Goal: Task Accomplishment & Management: Manage account settings

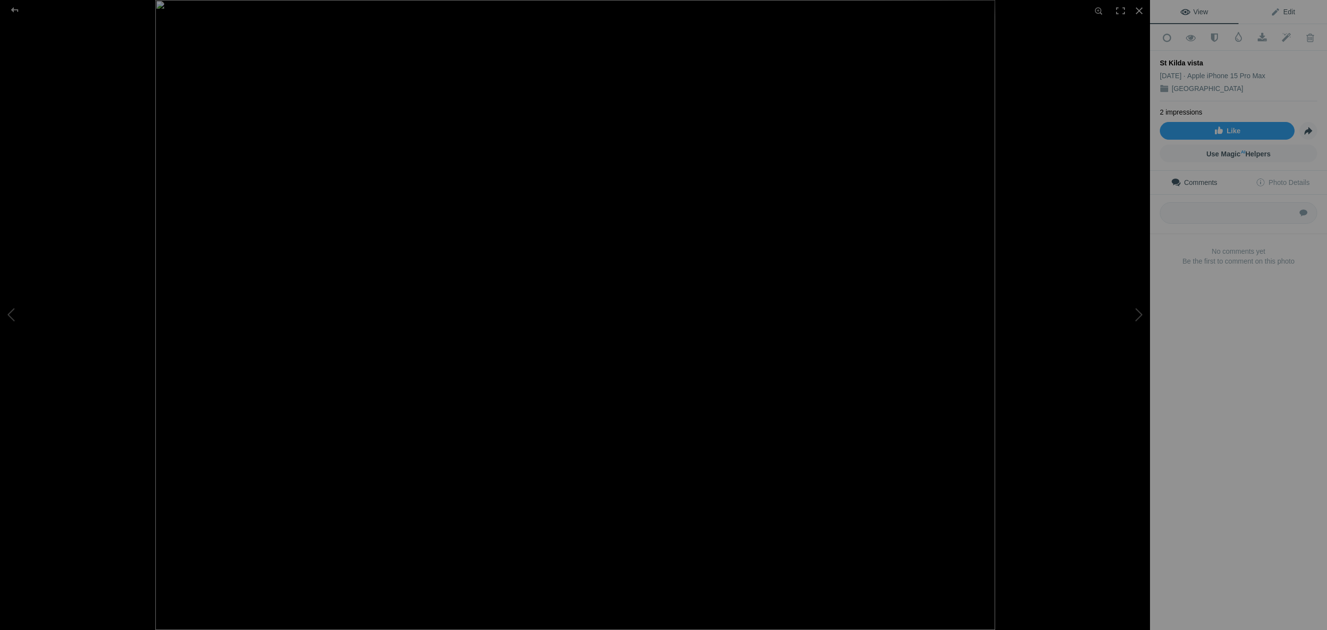
click at [1290, 8] on span "Edit" at bounding box center [1282, 12] width 25 height 8
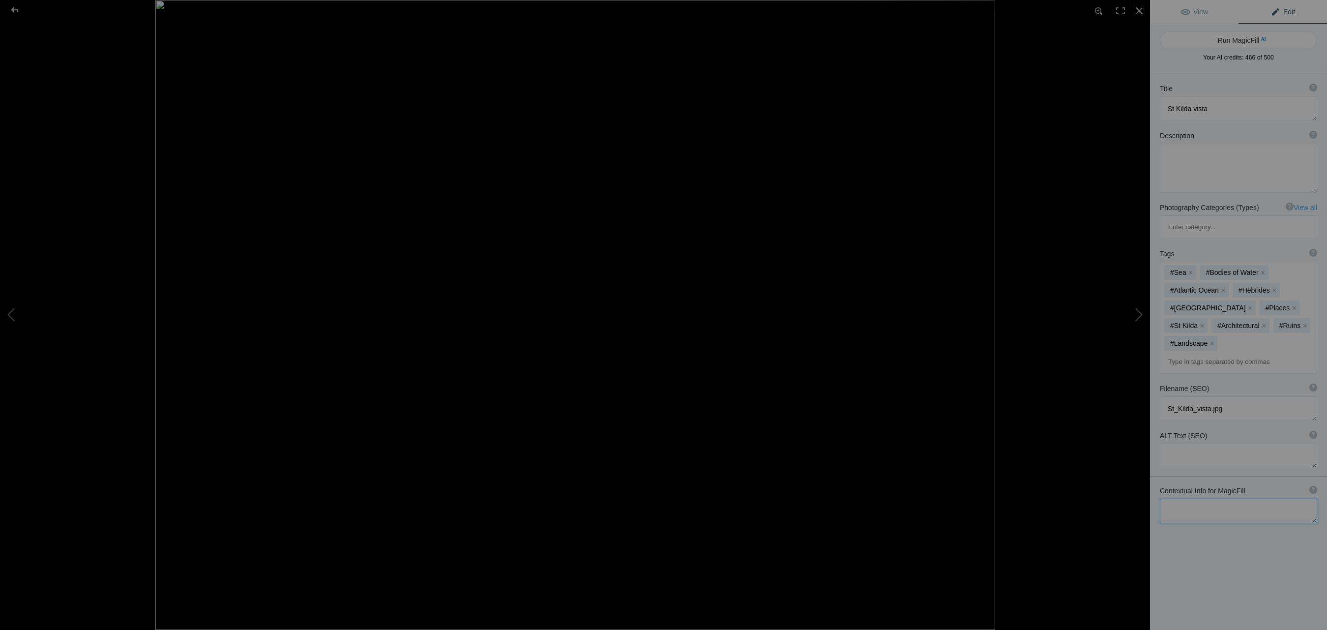
click at [1205, 498] on textarea at bounding box center [1237, 510] width 157 height 25
paste textarea "St Kilda was evacuated on August 29, 1930, when its last 36 residents were tran…"
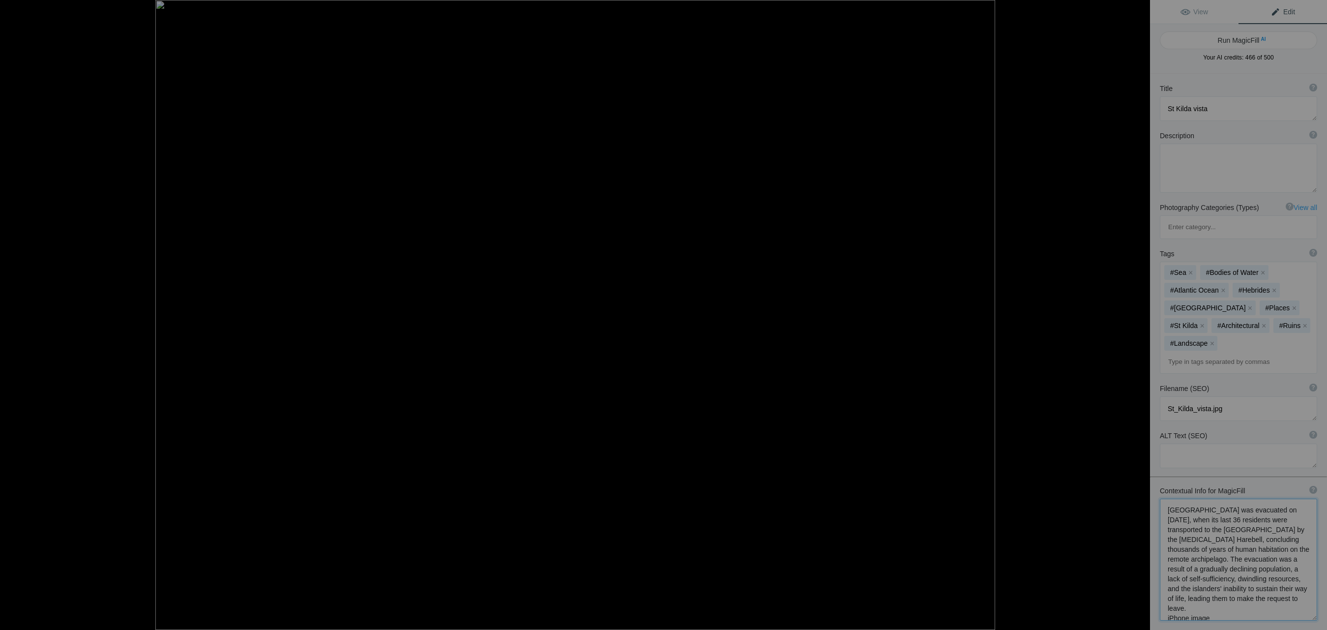
scroll to position [1, 0]
type textarea "St Kilda was evacuated on August 29, 1930, when its last 36 residents were tran…"
click at [1245, 40] on button "Run MagicFill AI" at bounding box center [1237, 40] width 157 height 18
type textarea "Stunning Vista of St Kilda with Silversea Cruise Ship"
type textarea "Experience the breathtaking beauty of St Kilda, a remote archipelago with a ric…"
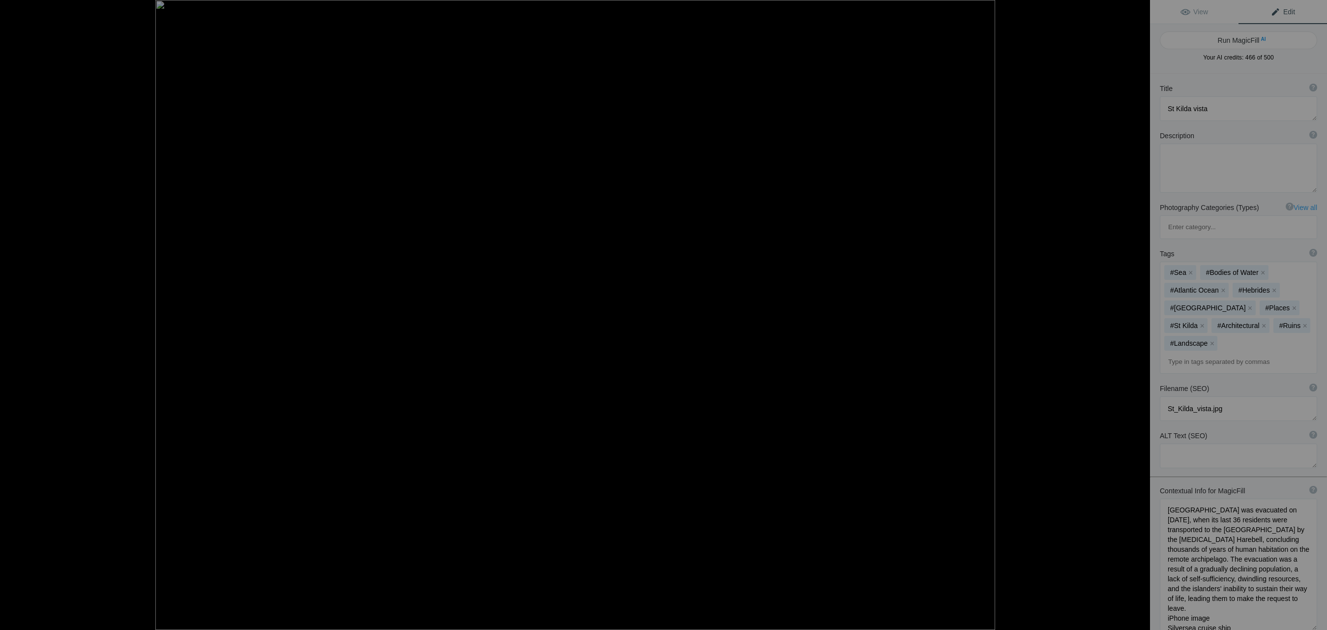
type textarea "st-kilda-vista-silversea-cruise-ship.jpg"
type textarea "Scenic view of St Kilda with ancient stone ruins in the foreground and a Silver…"
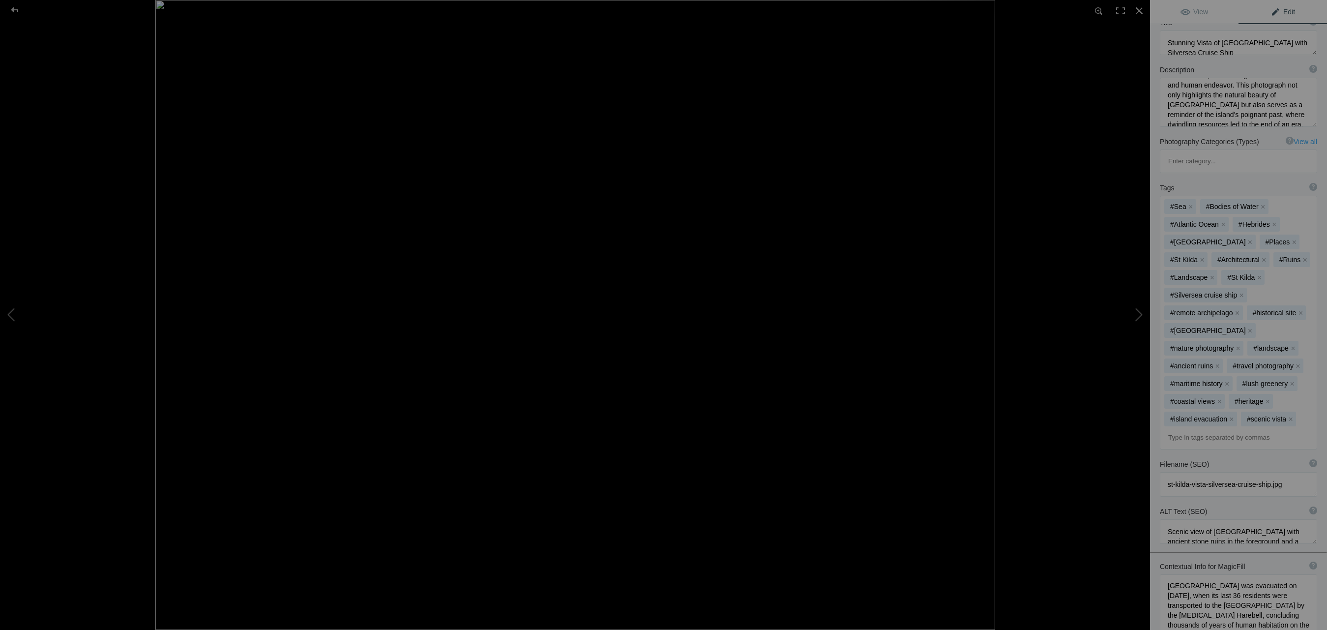
scroll to position [105, 0]
click at [17, 9] on div at bounding box center [14, 10] width 35 height 20
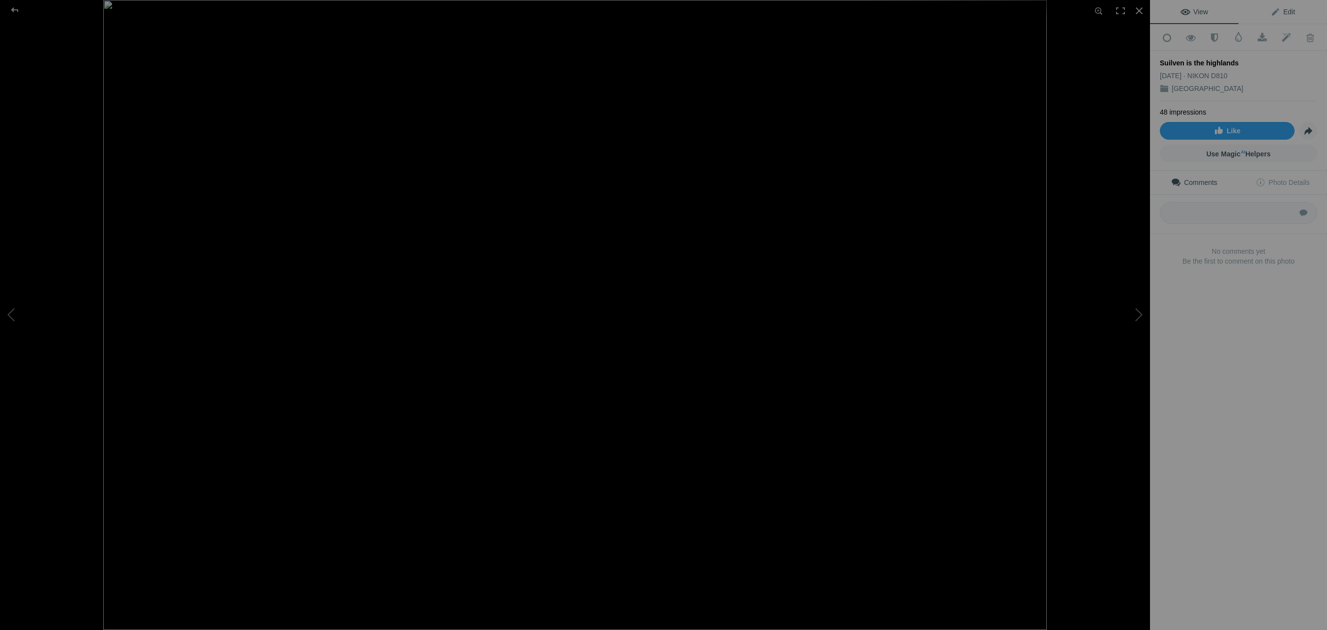
click at [1291, 13] on span "Edit" at bounding box center [1282, 12] width 25 height 8
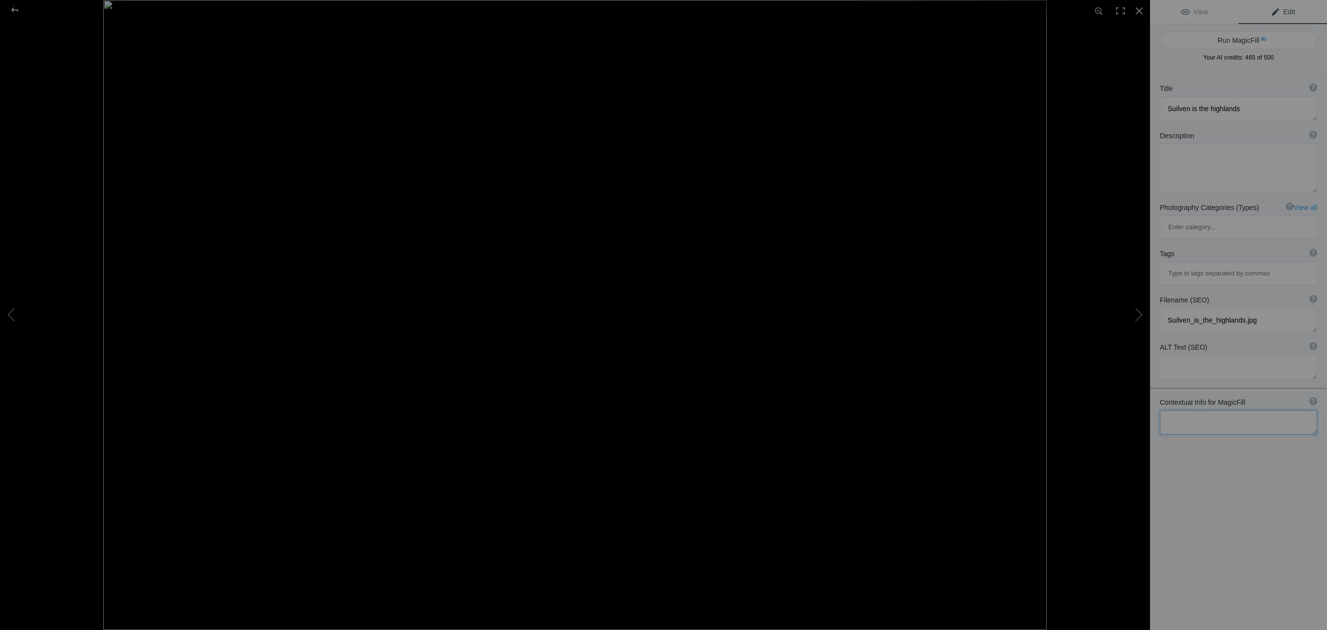
click at [1211, 410] on textarea at bounding box center [1237, 422] width 157 height 25
paste textarea "Suilven is a Graham mountain in Scotland. Lying in a remote area in the west of…"
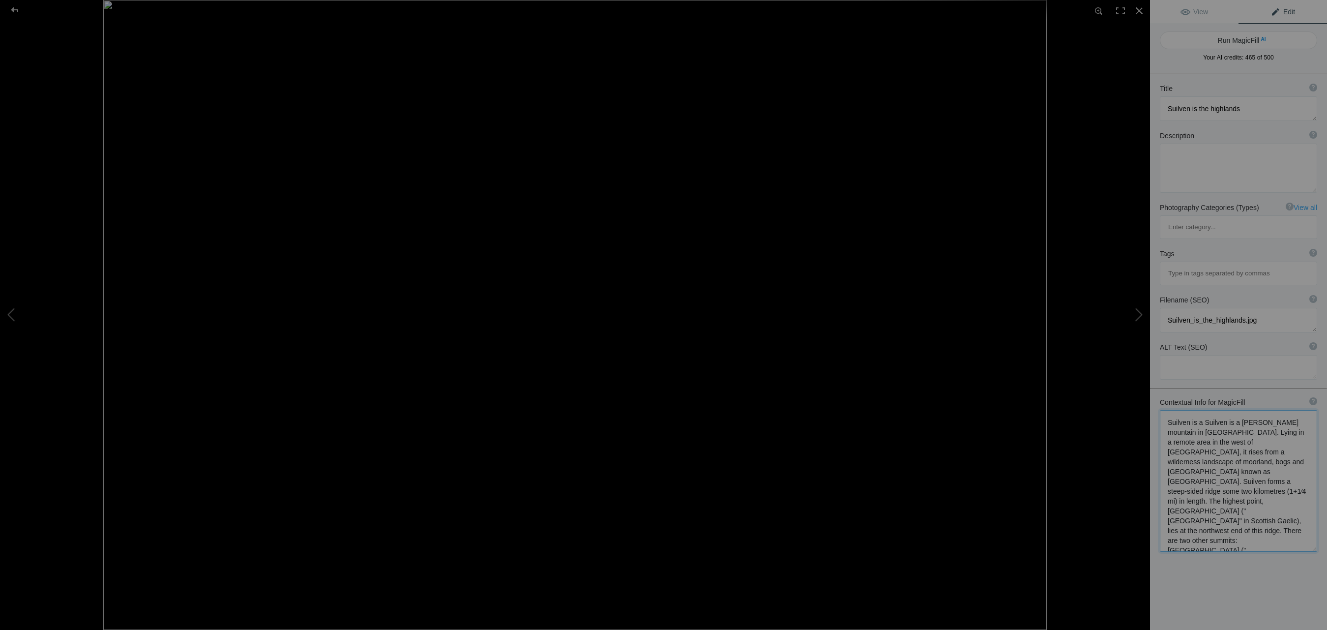
scroll to position [1, 0]
click at [1202, 410] on textarea at bounding box center [1237, 481] width 157 height 142
click at [1297, 410] on textarea at bounding box center [1237, 481] width 157 height 142
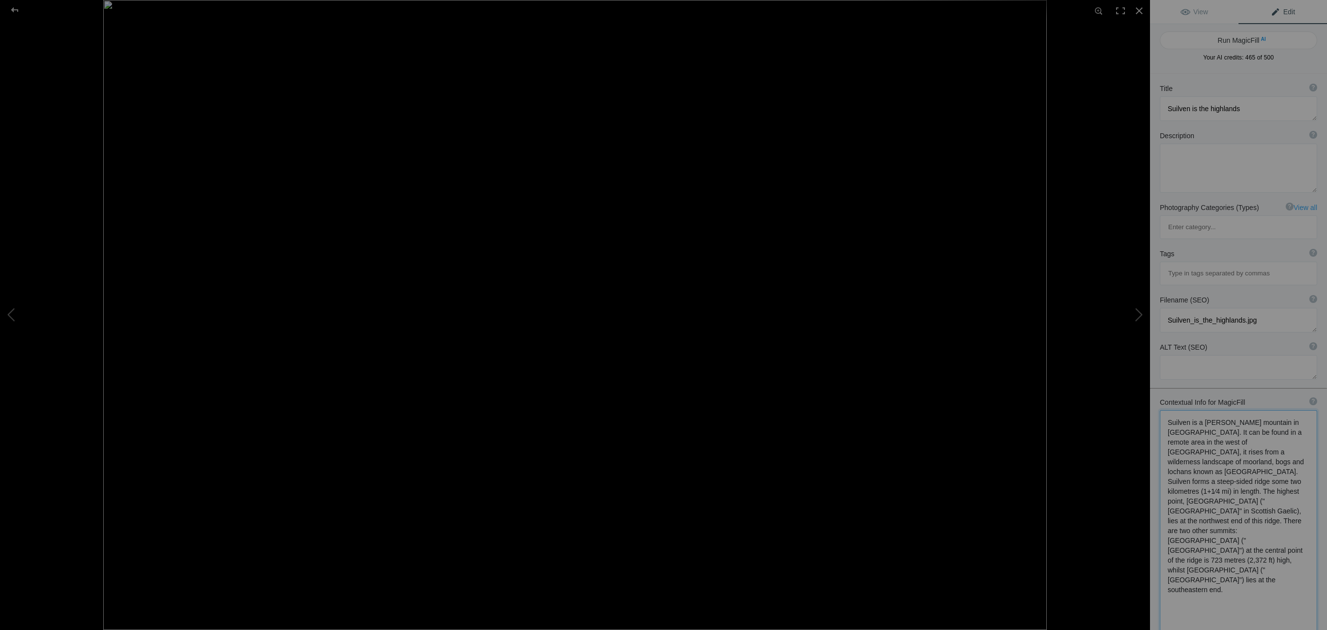
click at [1208, 410] on textarea at bounding box center [1237, 539] width 157 height 258
drag, startPoint x: 1221, startPoint y: 403, endPoint x: 1202, endPoint y: 403, distance: 19.7
click at [1202, 410] on textarea at bounding box center [1237, 539] width 157 height 258
drag, startPoint x: 1167, startPoint y: 422, endPoint x: 1190, endPoint y: 423, distance: 22.6
click at [1190, 423] on textarea at bounding box center [1237, 534] width 157 height 249
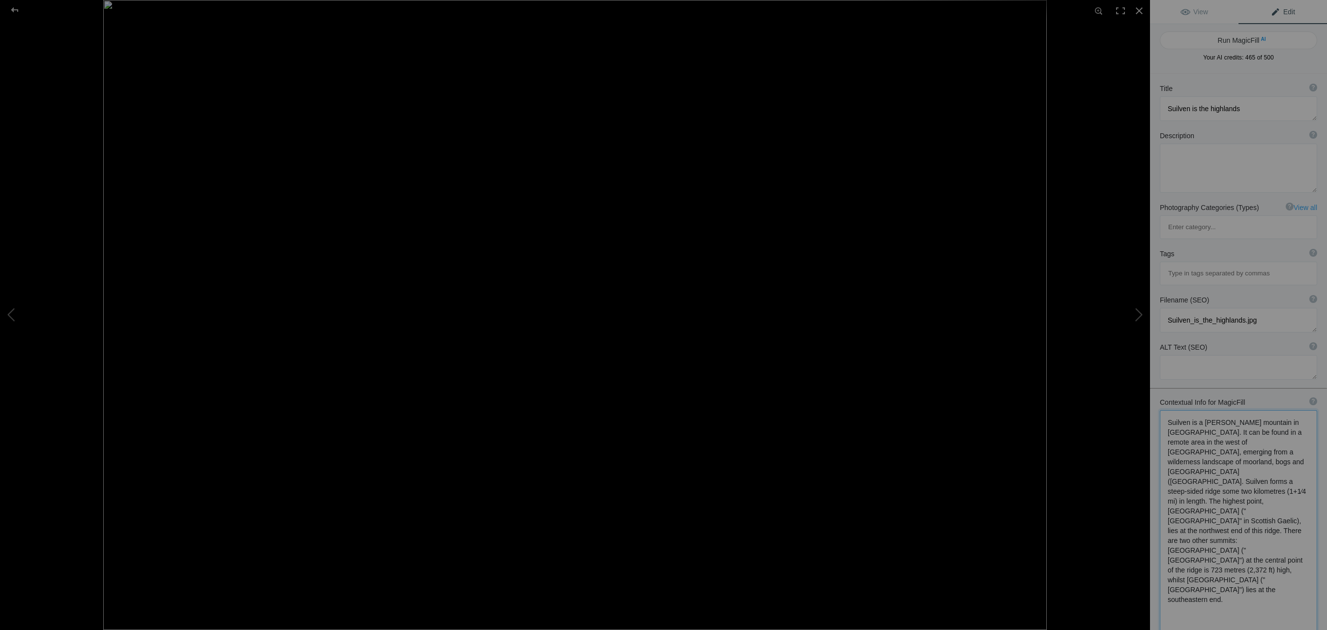
click at [1271, 421] on textarea at bounding box center [1237, 532] width 157 height 244
click at [1311, 501] on textarea at bounding box center [1237, 531] width 157 height 243
type textarea "Suilven is a Graham mountain in Scotland. It can be found in a remote area in t…"
click at [1227, 39] on button "Run MagicFill AI" at bounding box center [1237, 40] width 157 height 18
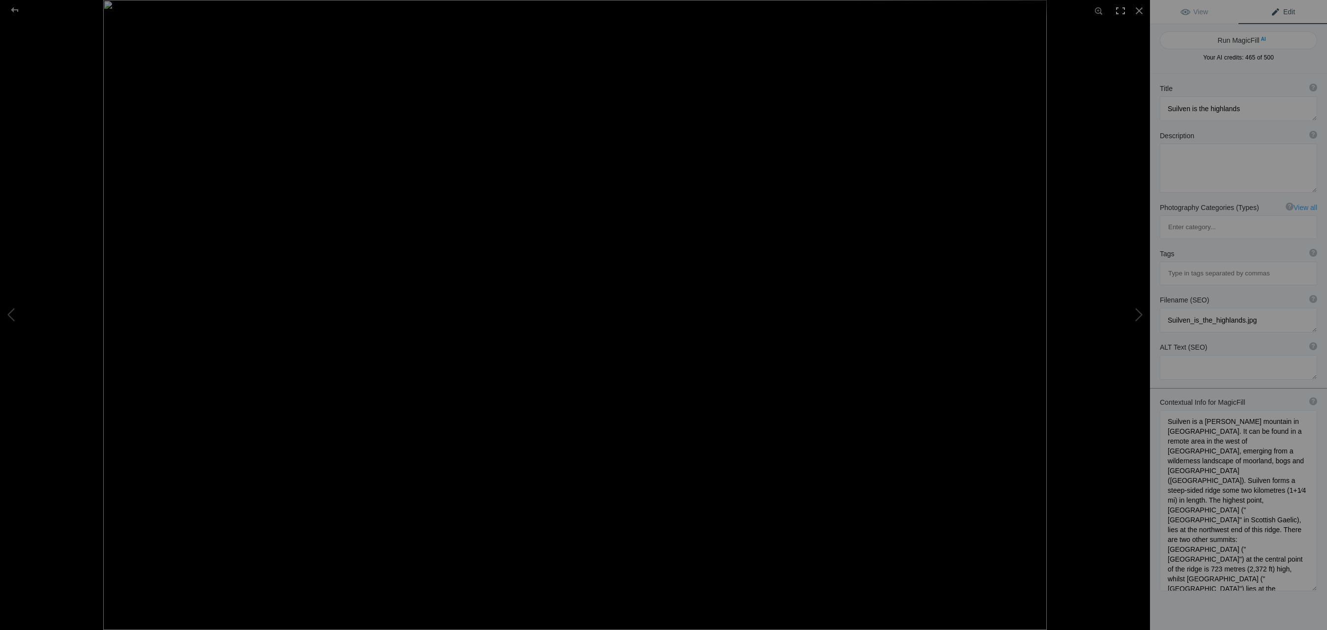
type textarea "Majestic Suilven Mountain in the Scottish Highlands"
type textarea "Discover the breathtaking beauty of Suilven, a striking mountain located in the…"
type textarea "suilven-mountain-scottish-highlands.jpg"
type textarea "A dramatic view of Suilven mountain in the Scottish Highlands, with clouds hove…"
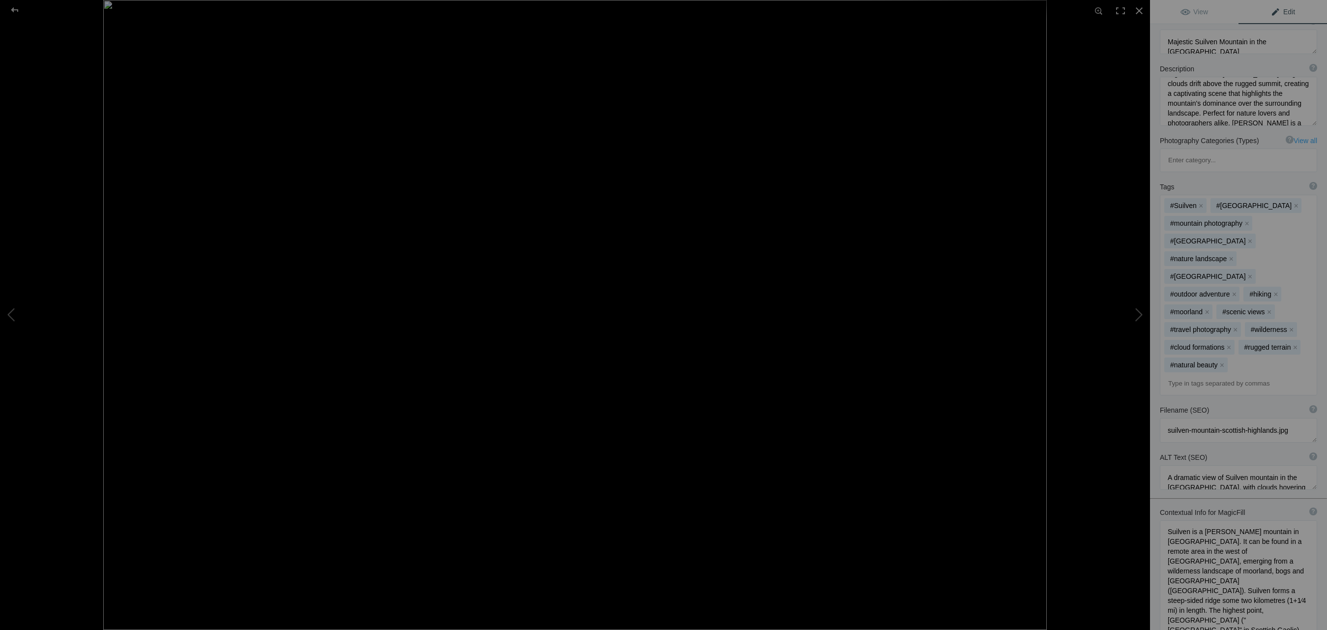
scroll to position [152, 0]
click at [14, 10] on div at bounding box center [14, 10] width 35 height 20
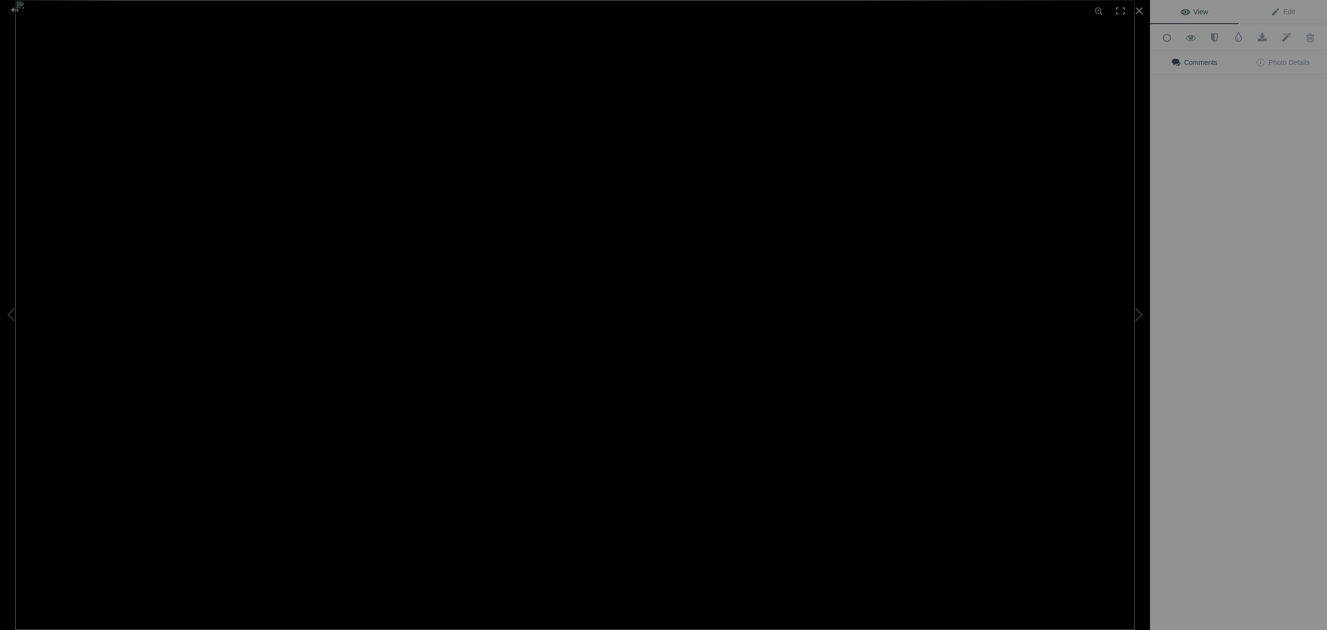
scroll to position [0, 0]
click at [1290, 14] on span "Edit" at bounding box center [1282, 12] width 25 height 8
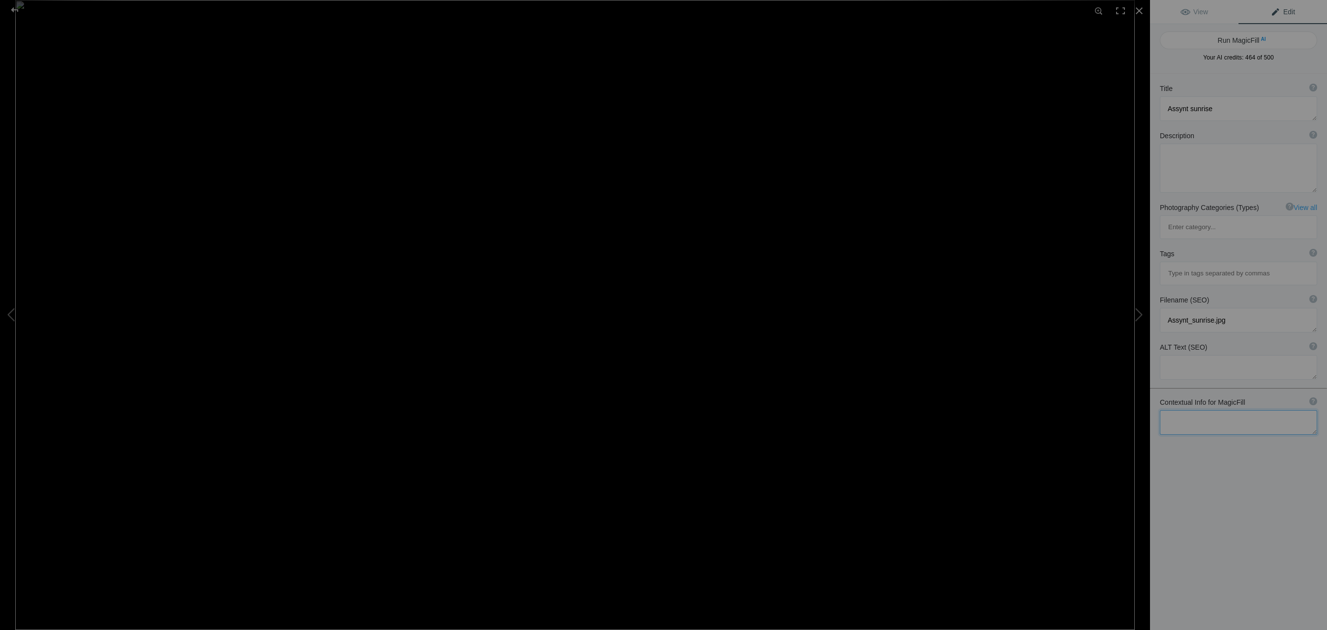
click at [1246, 410] on textarea at bounding box center [1237, 422] width 157 height 25
type textarea "Star Polish and Cul More lying asleep on a cold autumnal morning with the sun t…"
click at [1245, 36] on button "Run MagicFill AI" at bounding box center [1237, 36] width 157 height 18
type textarea "Autumn Sunrise Over Assynt Mountains"
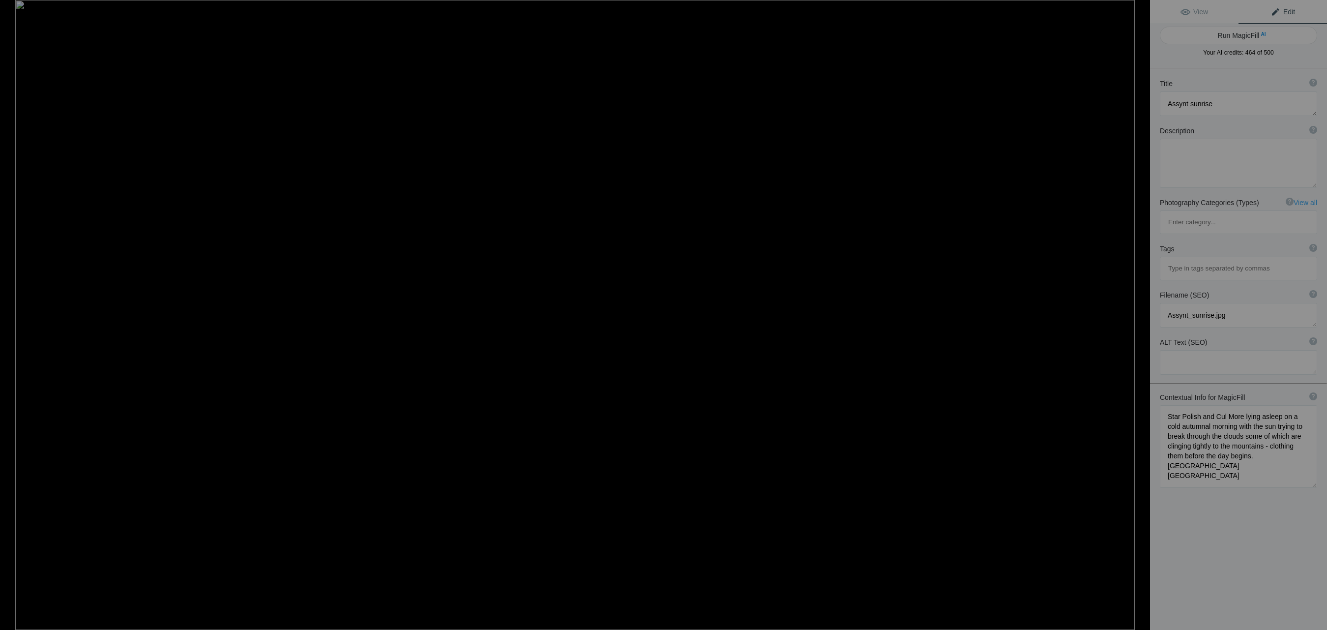
type textarea "Experience the serene beauty of an autumn morning in the Inverpolly Reserve, wh…"
type textarea "autumn-sunrise-assynt-mountains.jpg"
type textarea "A breathtaking autumn sunrise over the Assynt mountains, with clouds clinging t…"
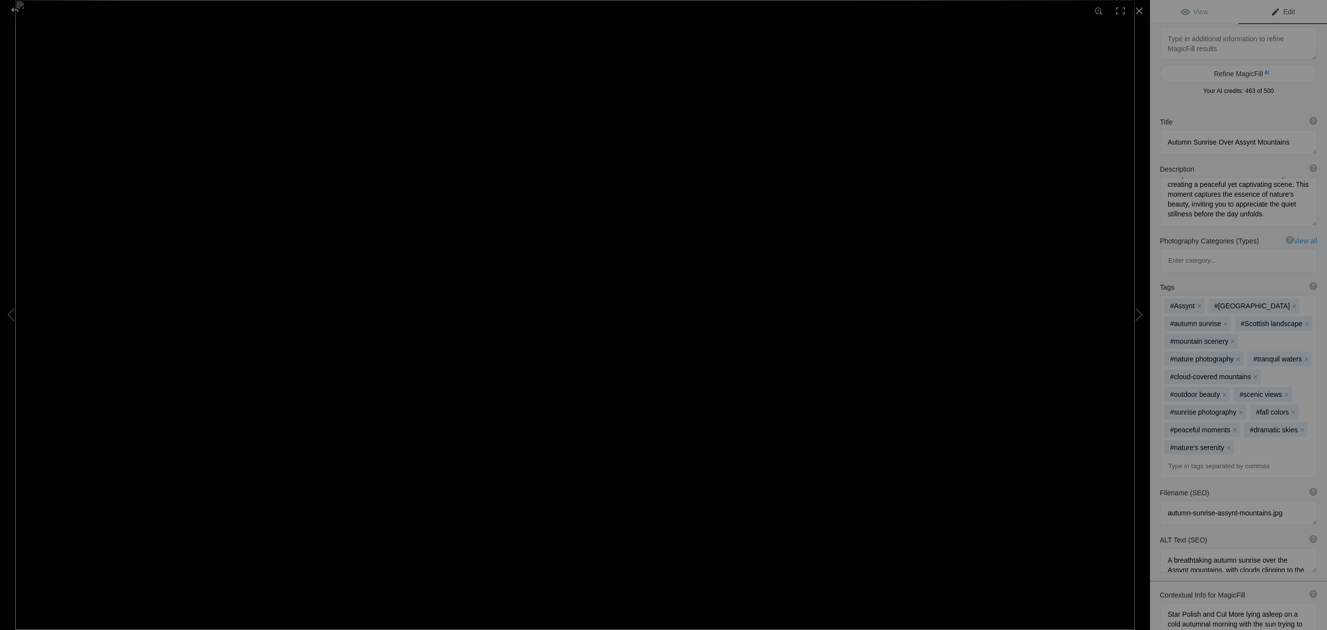
scroll to position [93, 0]
click at [13, 8] on div at bounding box center [14, 10] width 35 height 20
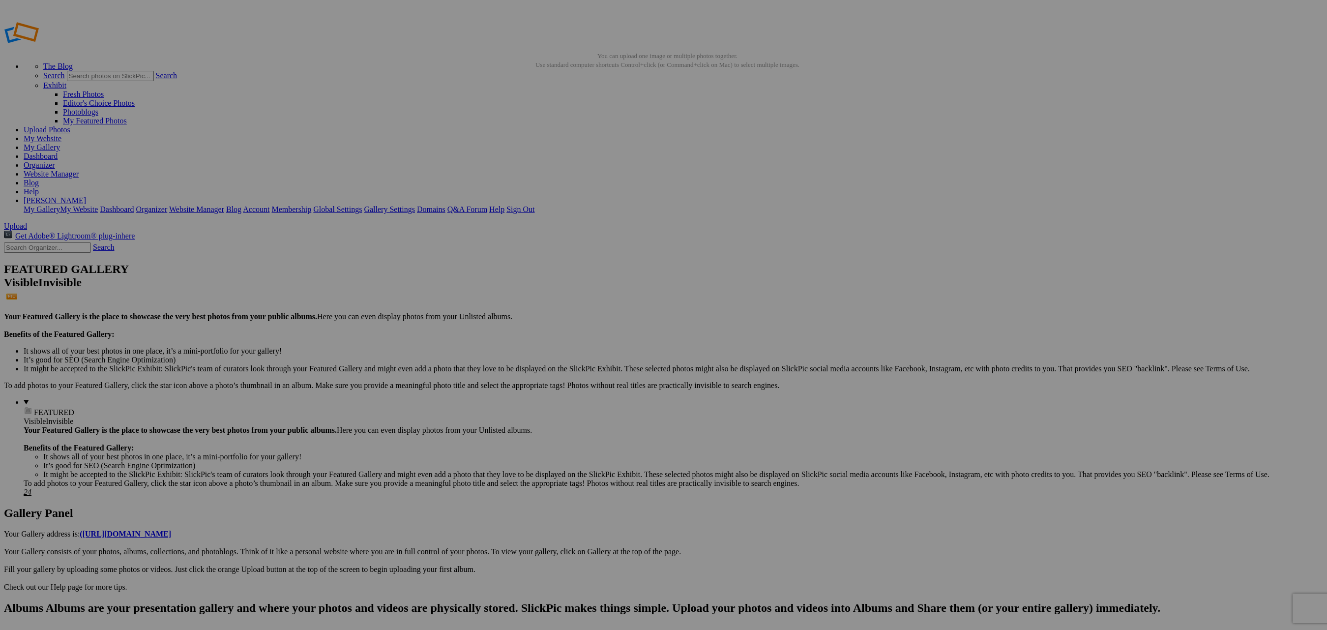
scroll to position [0, 0]
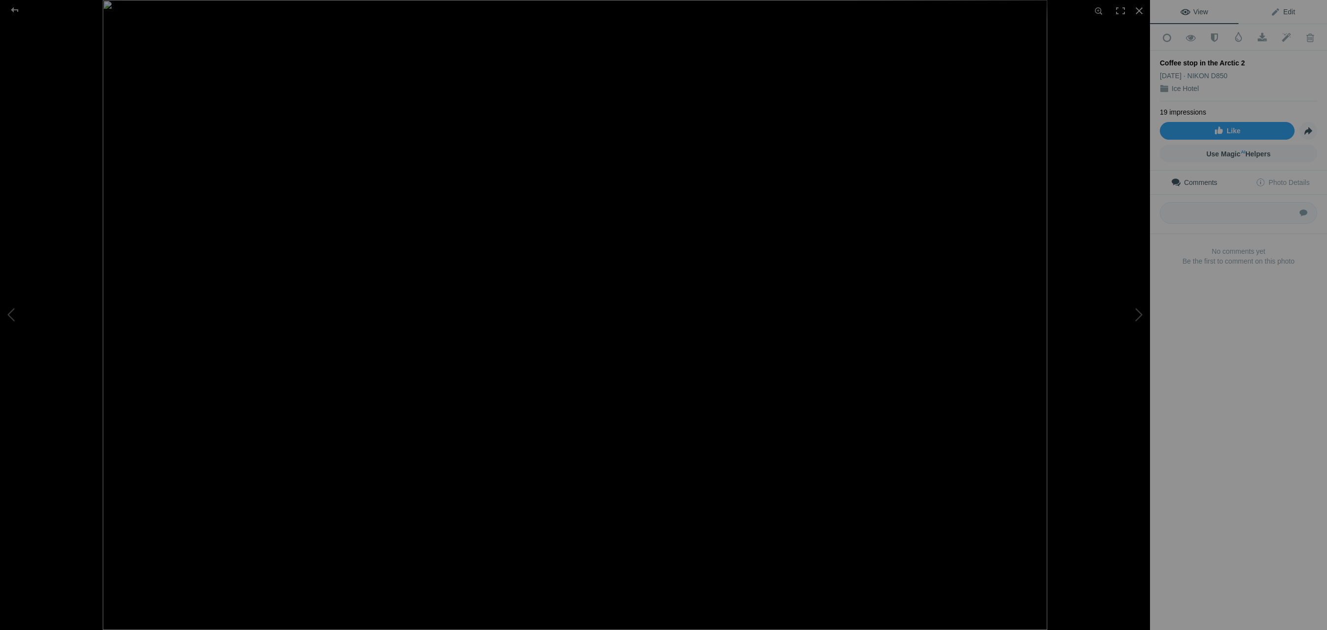
click at [1288, 9] on span "Edit" at bounding box center [1282, 12] width 25 height 8
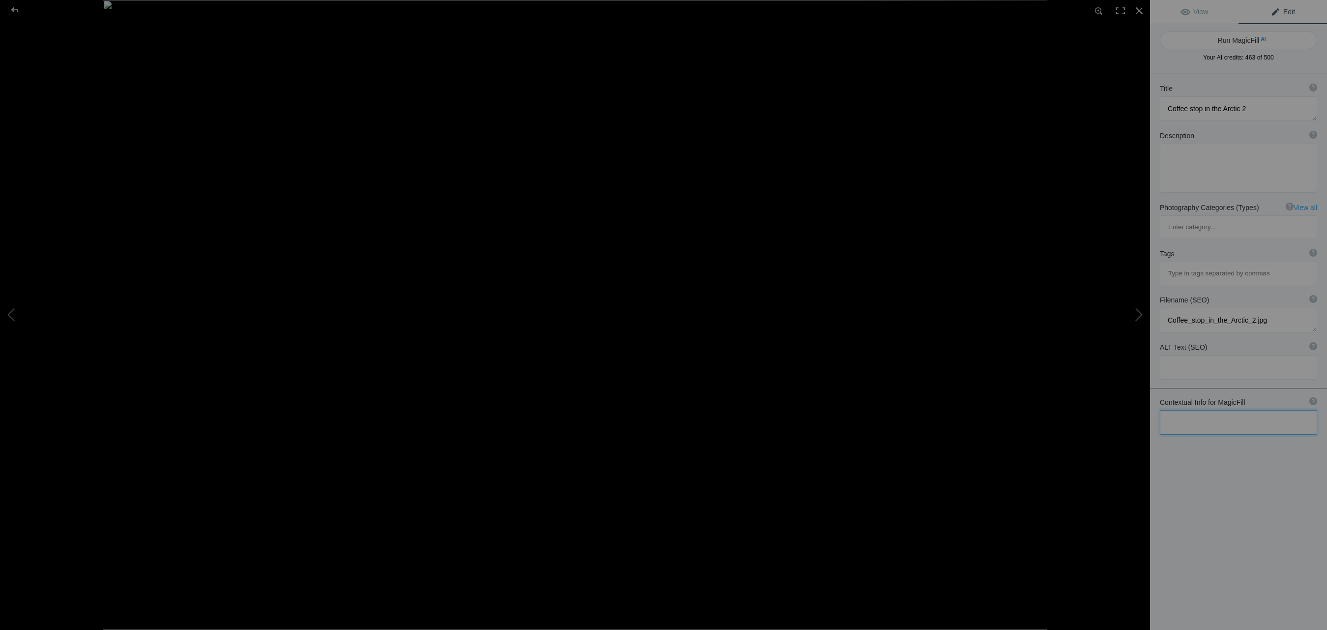
click at [1198, 410] on textarea at bounding box center [1237, 422] width 157 height 25
drag, startPoint x: 1230, startPoint y: 383, endPoint x: 1171, endPoint y: 377, distance: 59.2
click at [1171, 410] on textarea at bounding box center [1237, 422] width 157 height 25
type textarea "C"
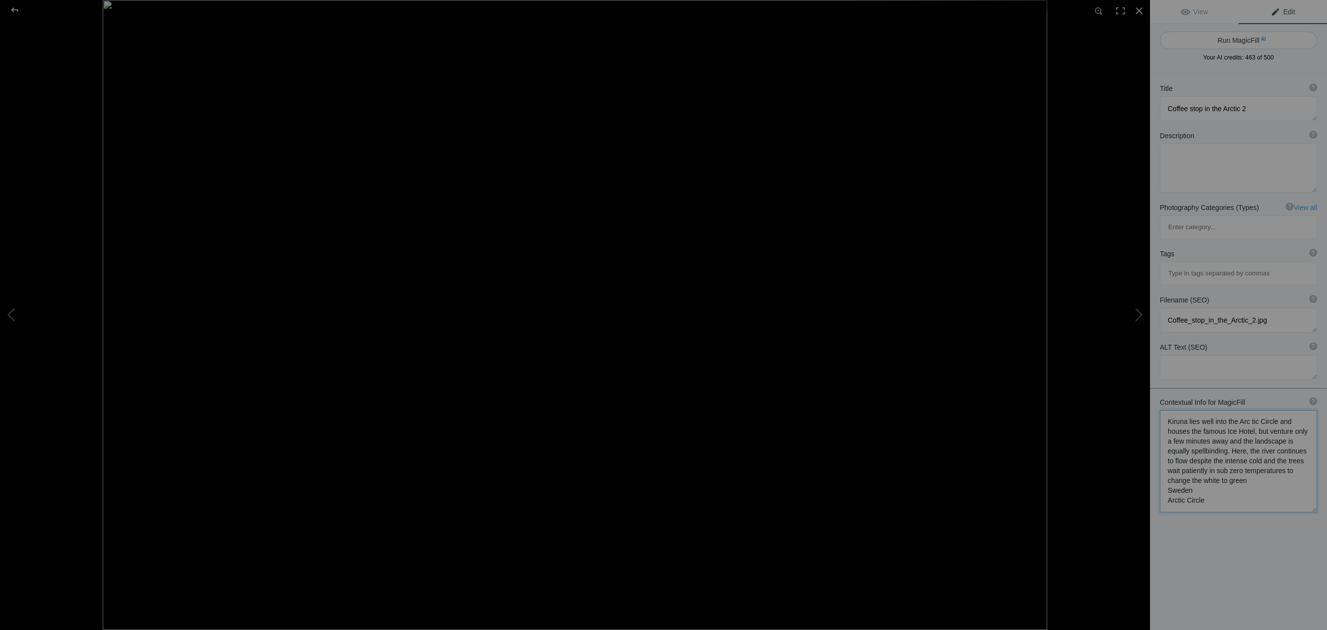
type textarea "Kiruna lies well into the Arc tic Circle and houses the famous Ice Hotel, but v…"
click at [1245, 41] on button "Run MagicFill AI" at bounding box center [1237, 40] width 157 height 18
type textarea "Serene Winter Landscape in Kiruna, Arctic Circle"
type textarea "Discover the breathtaking beauty of Kiruna, located deep within the Arctic Circ…"
type textarea "serene-winter-landscape-kiruna-arctic-circle.jpg"
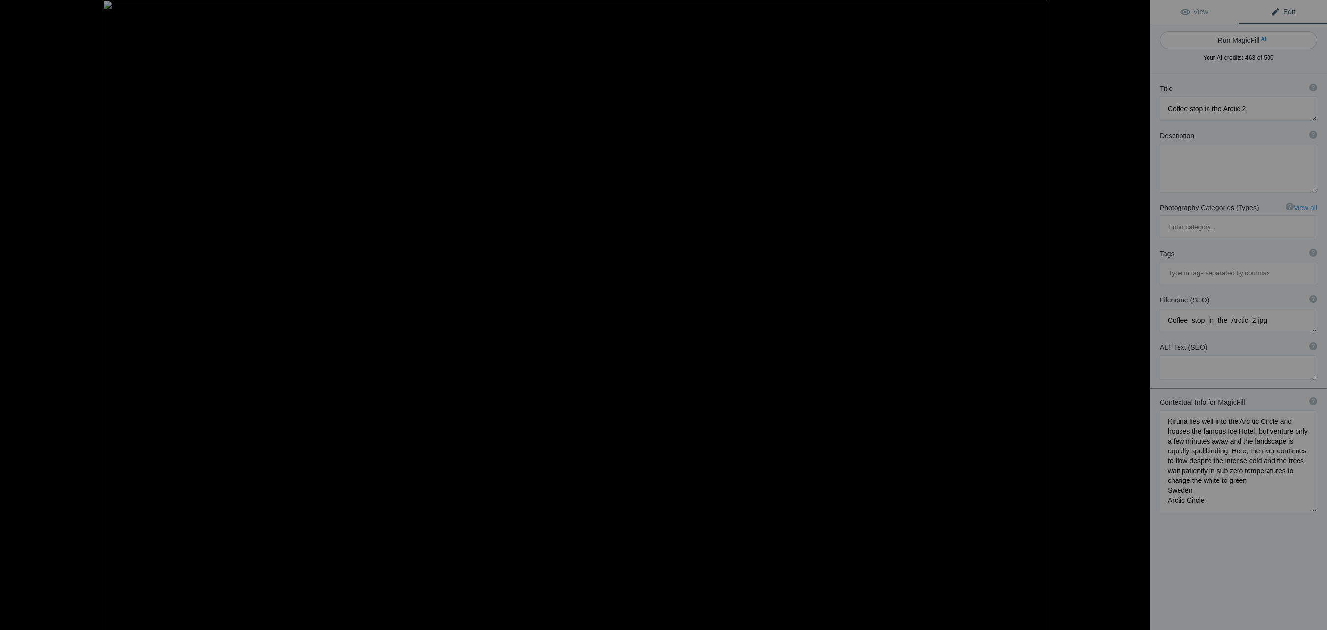
type textarea "A serene winter landscape in Kiruna, Arctic Circle, featuring a winding river s…"
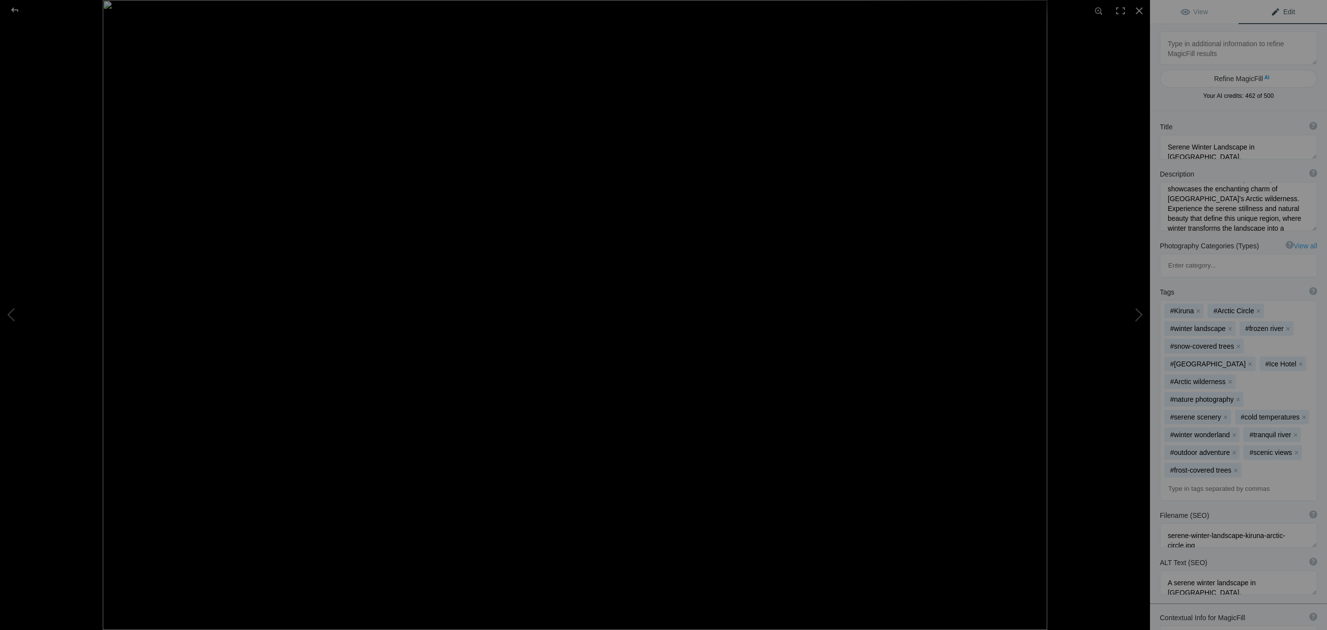
scroll to position [103, 0]
click at [15, 9] on div at bounding box center [14, 10] width 35 height 20
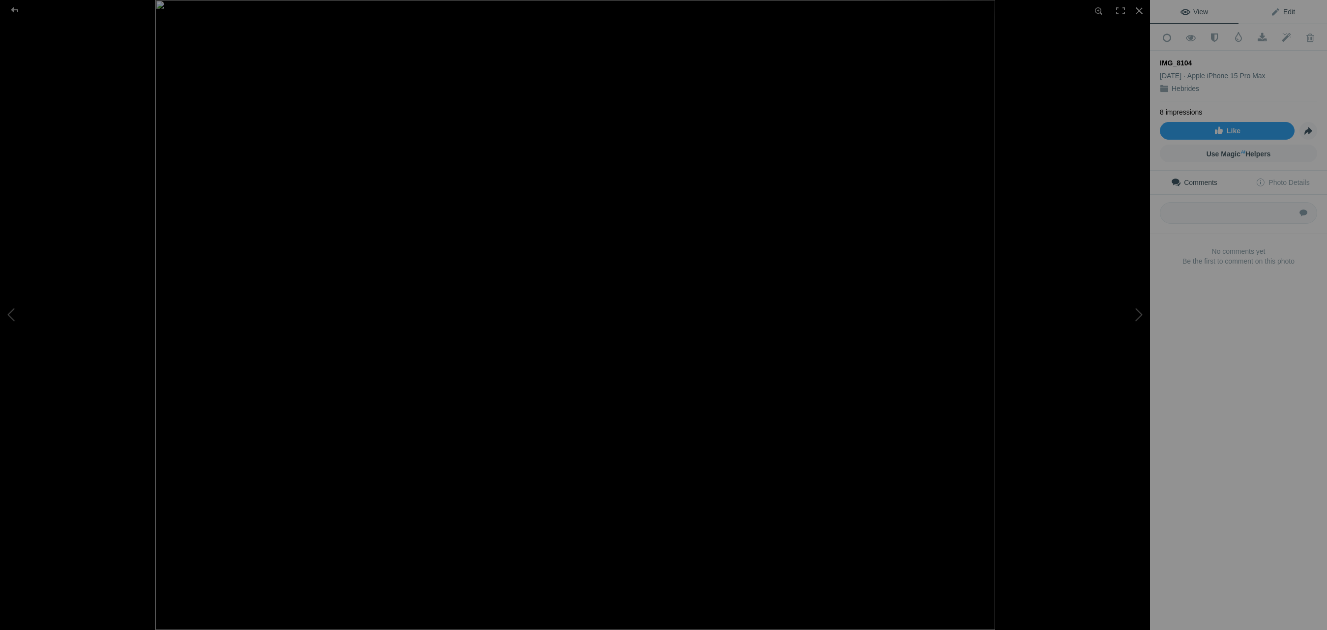
click at [1287, 11] on span "Edit" at bounding box center [1282, 12] width 25 height 8
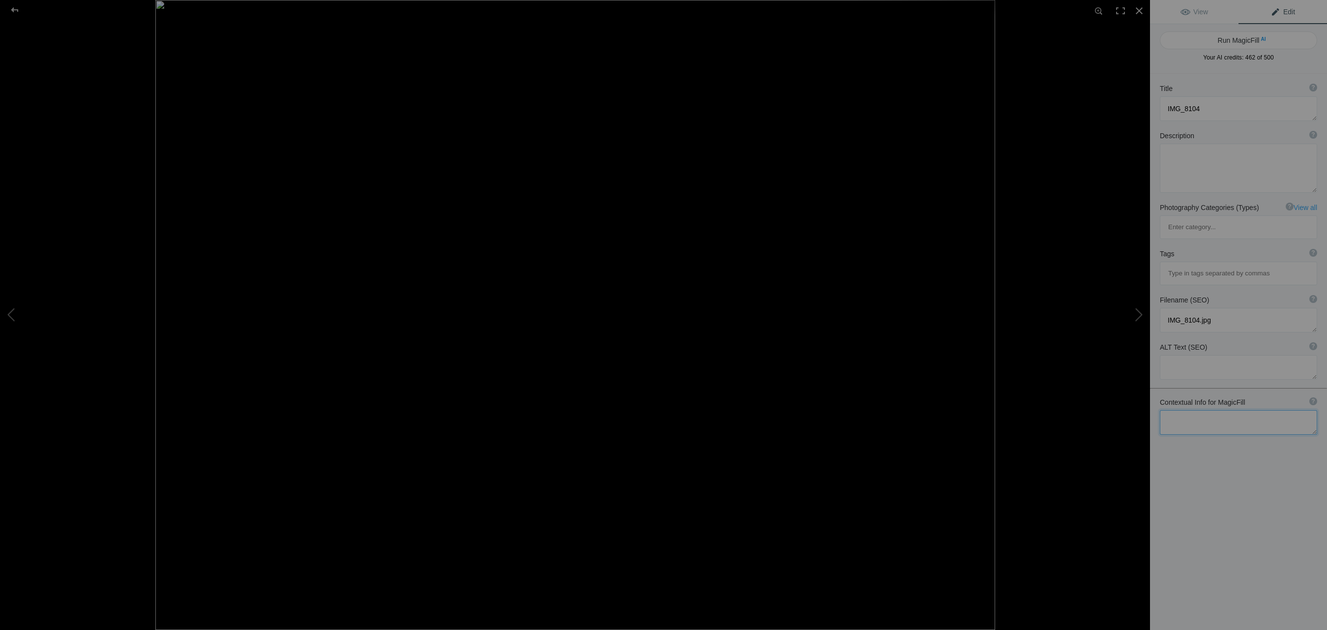
click at [1238, 410] on textarea at bounding box center [1237, 422] width 157 height 25
type textarea "Island of Muck Derelict boat grounded ashore Hebridean sunset tranquil early su…"
click at [1233, 41] on button "Run MagicFill AI" at bounding box center [1237, 40] width 157 height 18
type textarea "Derelict Boat at Sunset on the Island of Muck"
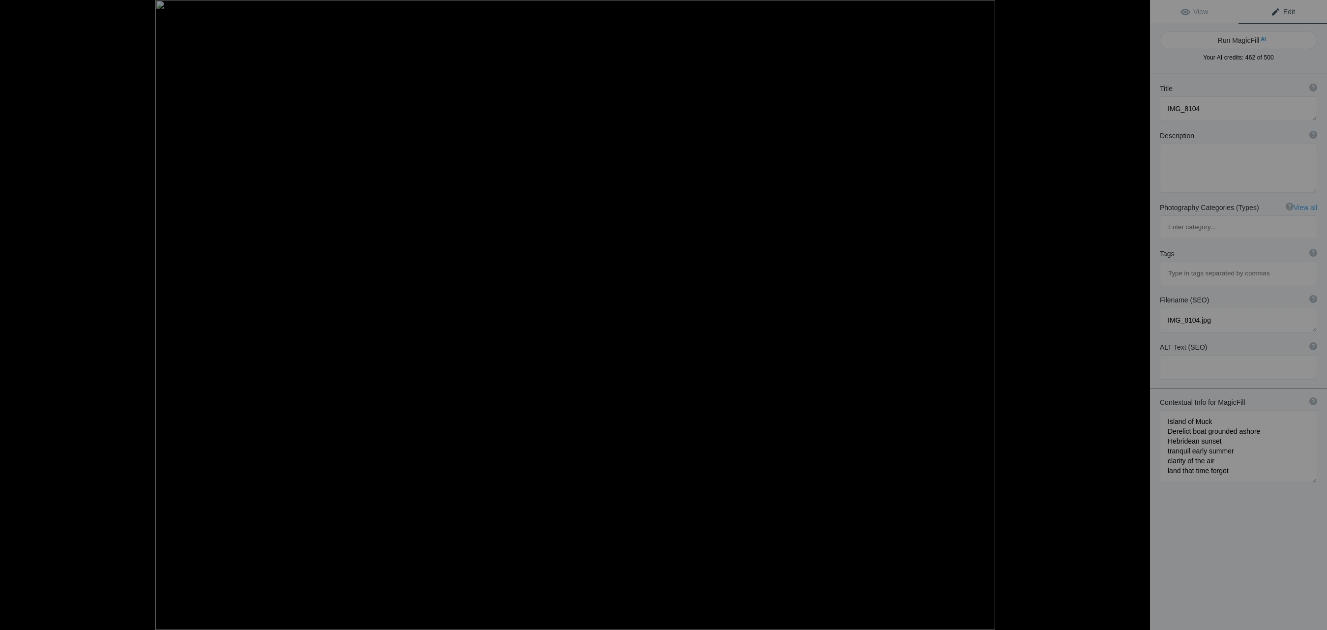
type textarea "Experience the serene beauty of the Island of Muck as the sun sets over a derel…"
type textarea "derelict-boat-island-of-muck-sunset.jpg"
type textarea "A derelict boat grounded on the shore of the Island of Muck during a vibrant su…"
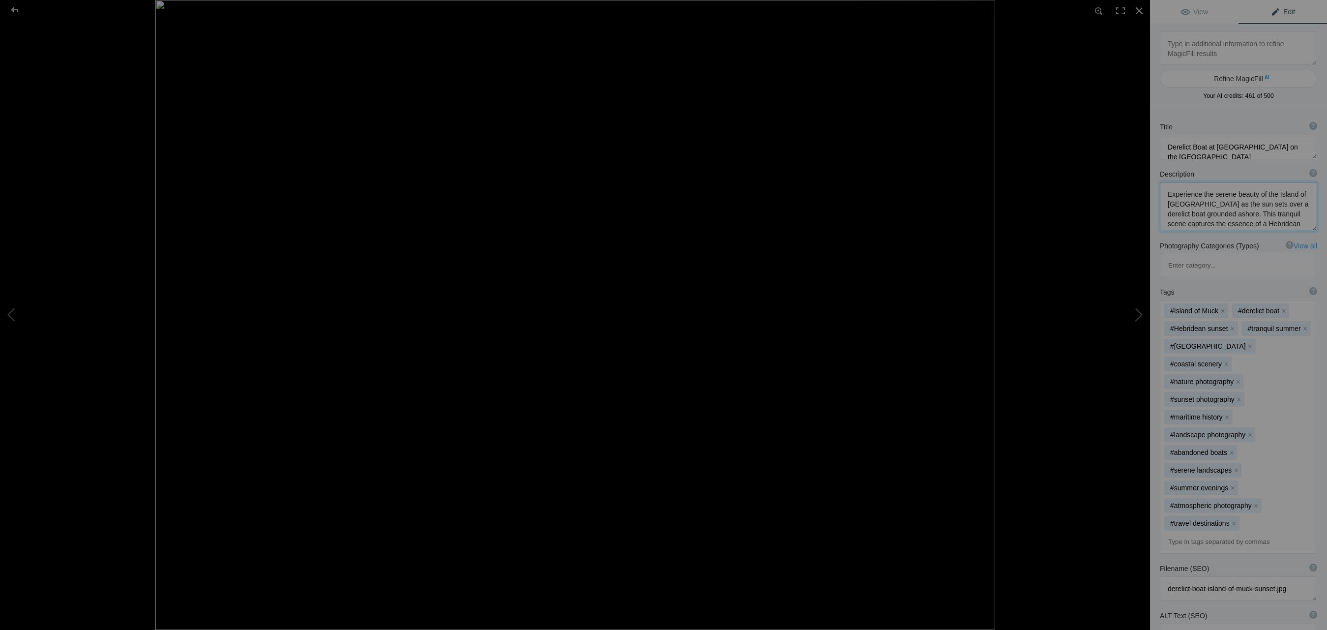
click at [1273, 203] on textarea at bounding box center [1237, 206] width 157 height 49
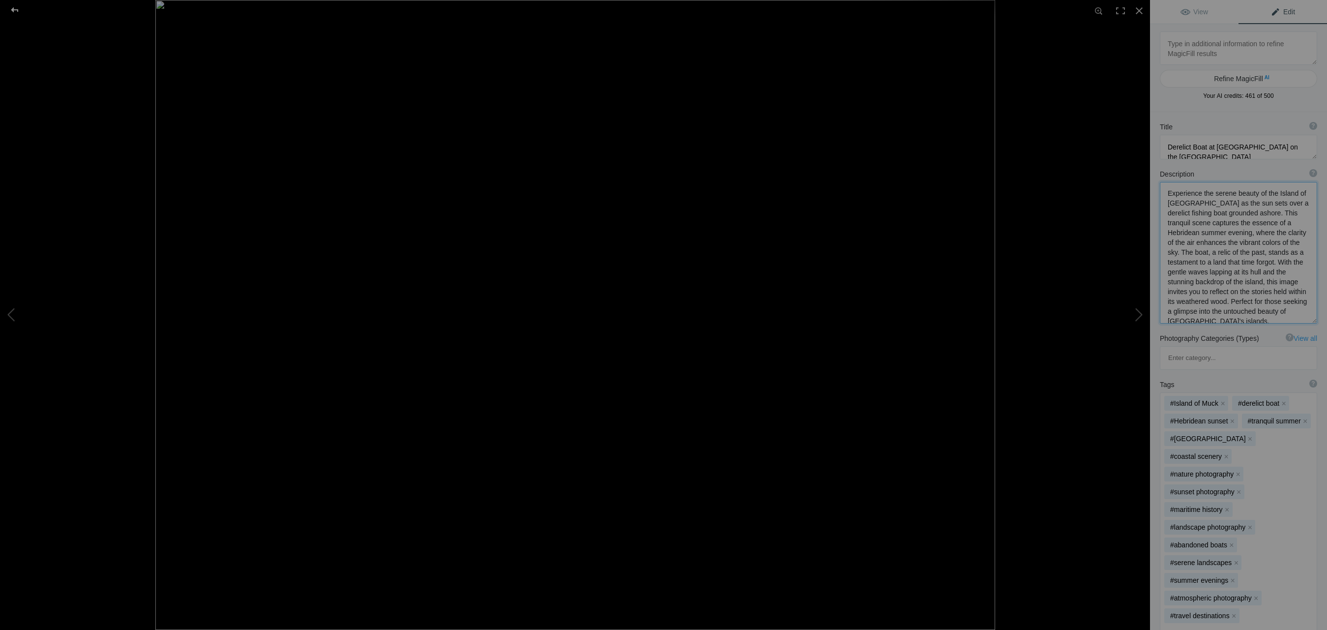
click at [17, 9] on div at bounding box center [14, 10] width 35 height 20
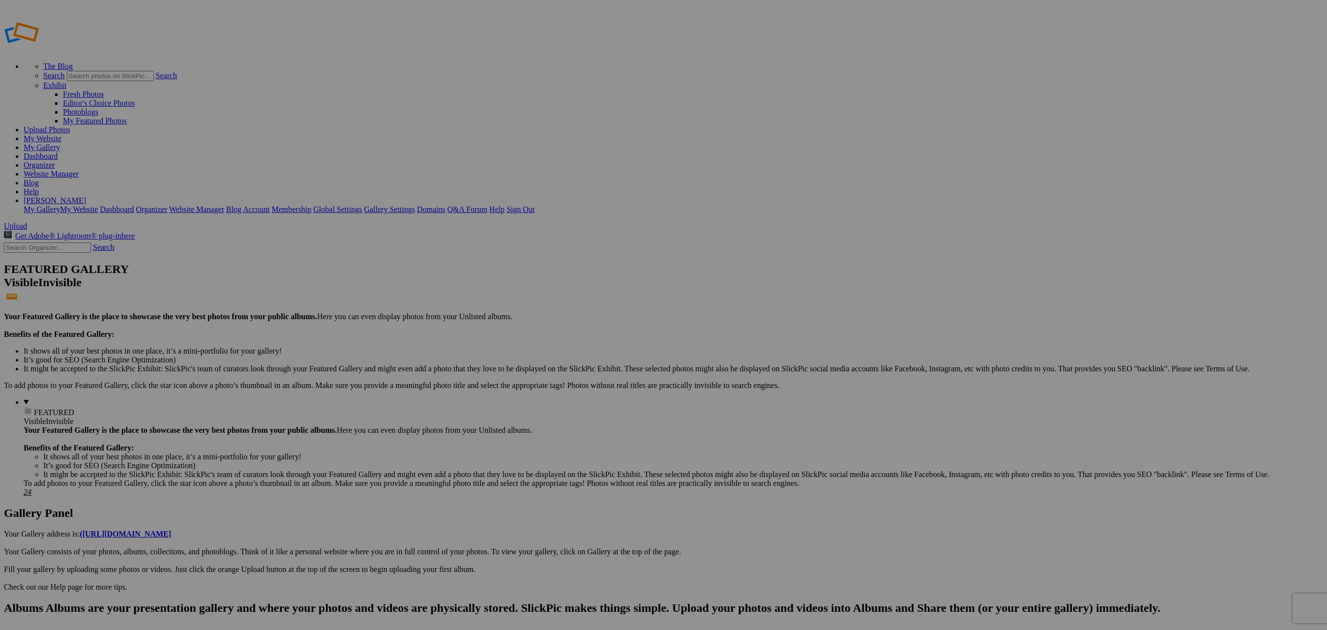
type textarea "Experience the serene beauty of the Island of Muck as the sun sets over a derel…"
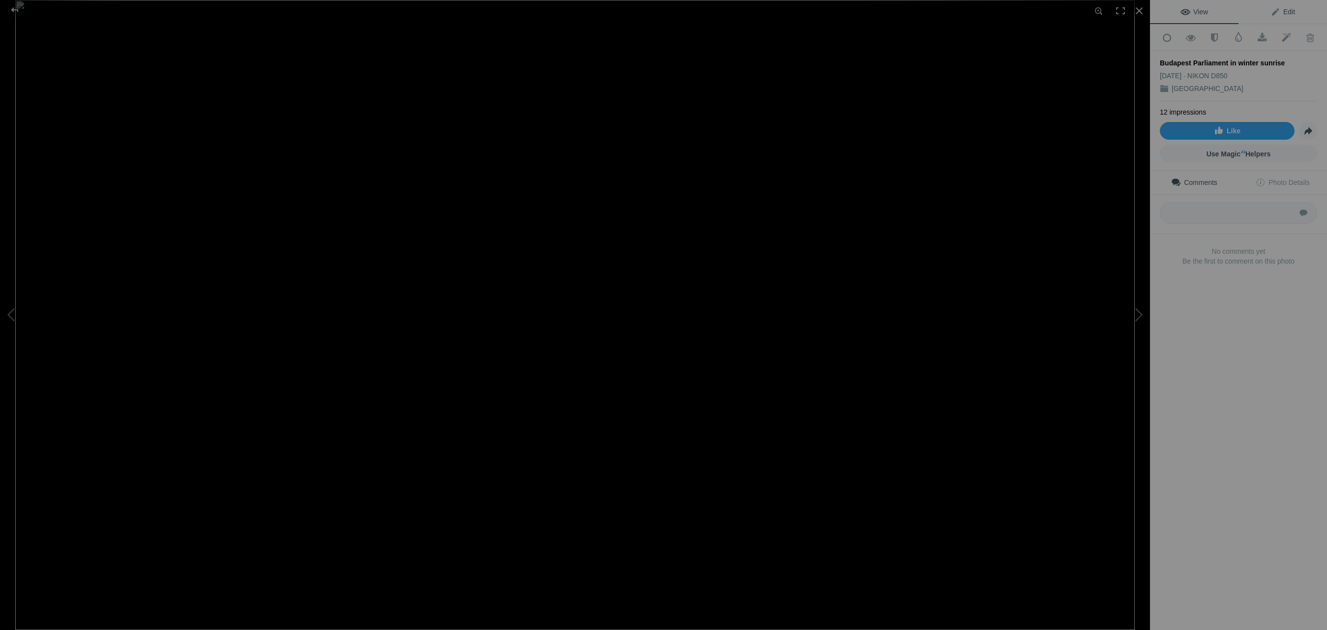
click at [1291, 10] on span "Edit" at bounding box center [1282, 12] width 25 height 8
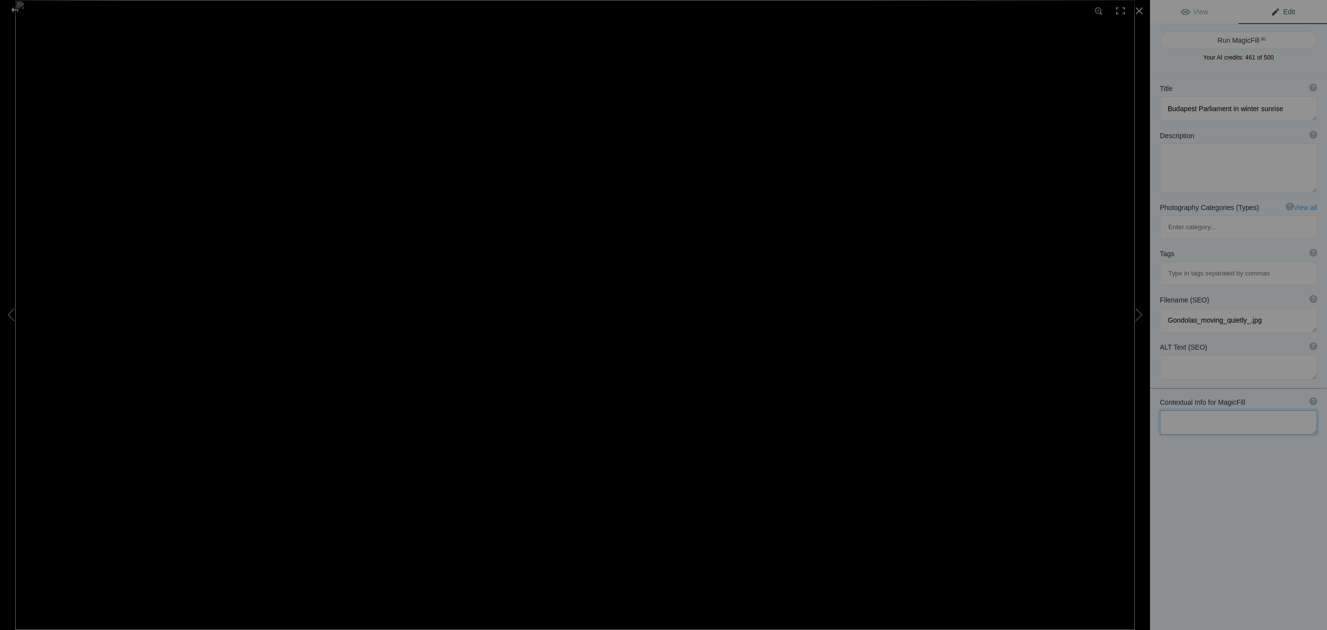
click at [1234, 410] on textarea at bounding box center [1237, 422] width 157 height 25
type textarea "Budapest Parliament building Built for the millennium celebrations for 1896 aft…"
click at [1239, 37] on button "Run MagicFill AI" at bounding box center [1237, 40] width 157 height 18
type textarea "Stunning Winter Sunrise at Budapest Parliament Building"
type textarea "Experience the breathtaking beauty of the Budapest Parliament Building as it st…"
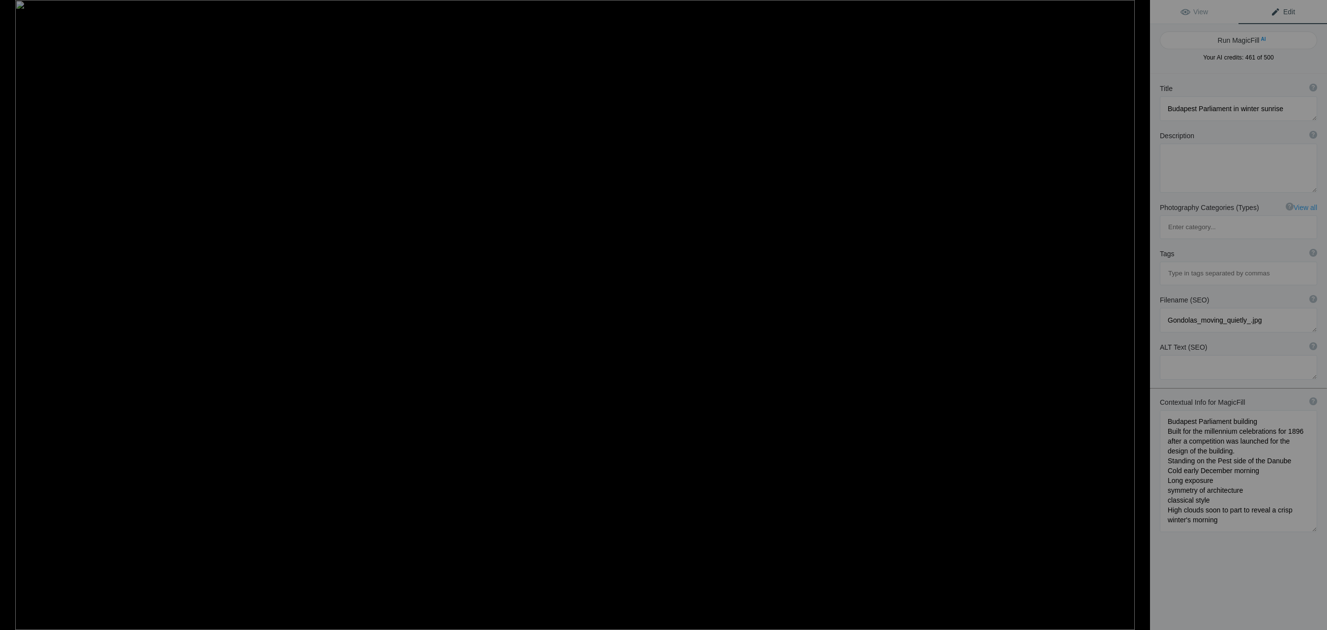
type textarea "budapest-parliament-winter-sunrise.jpg"
type textarea "Budapest Parliament Building reflecting in the Danube River during a winter sun…"
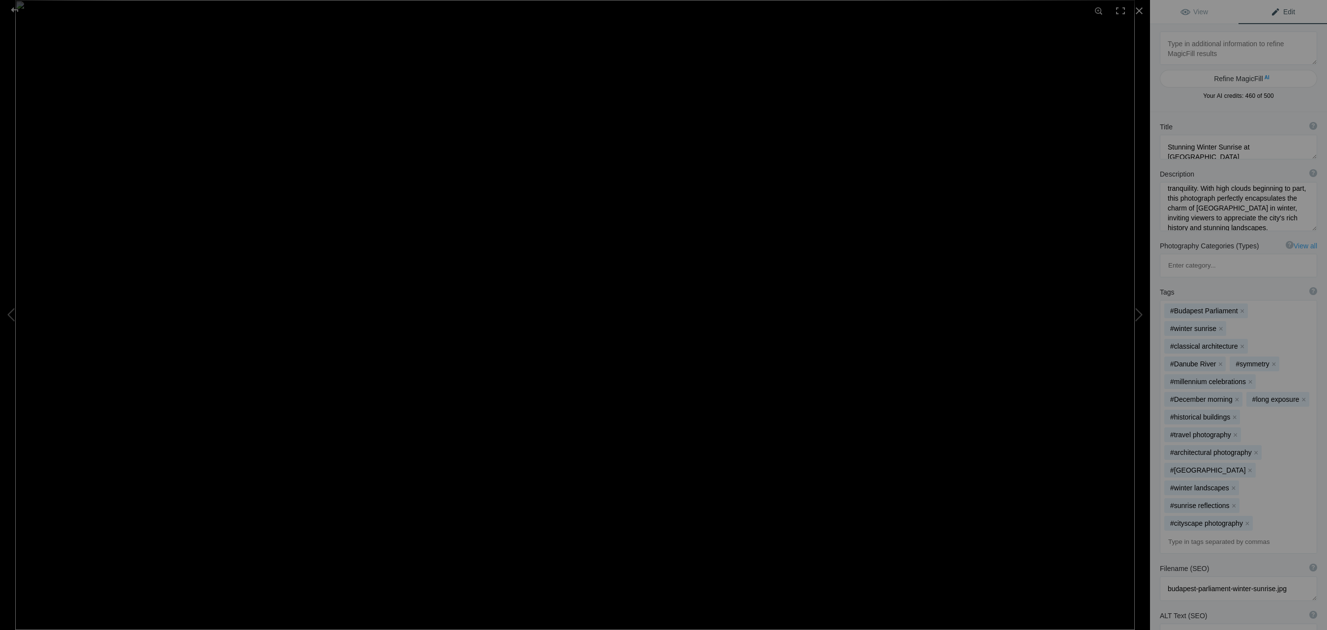
scroll to position [113, 0]
click at [13, 9] on div at bounding box center [14, 10] width 35 height 20
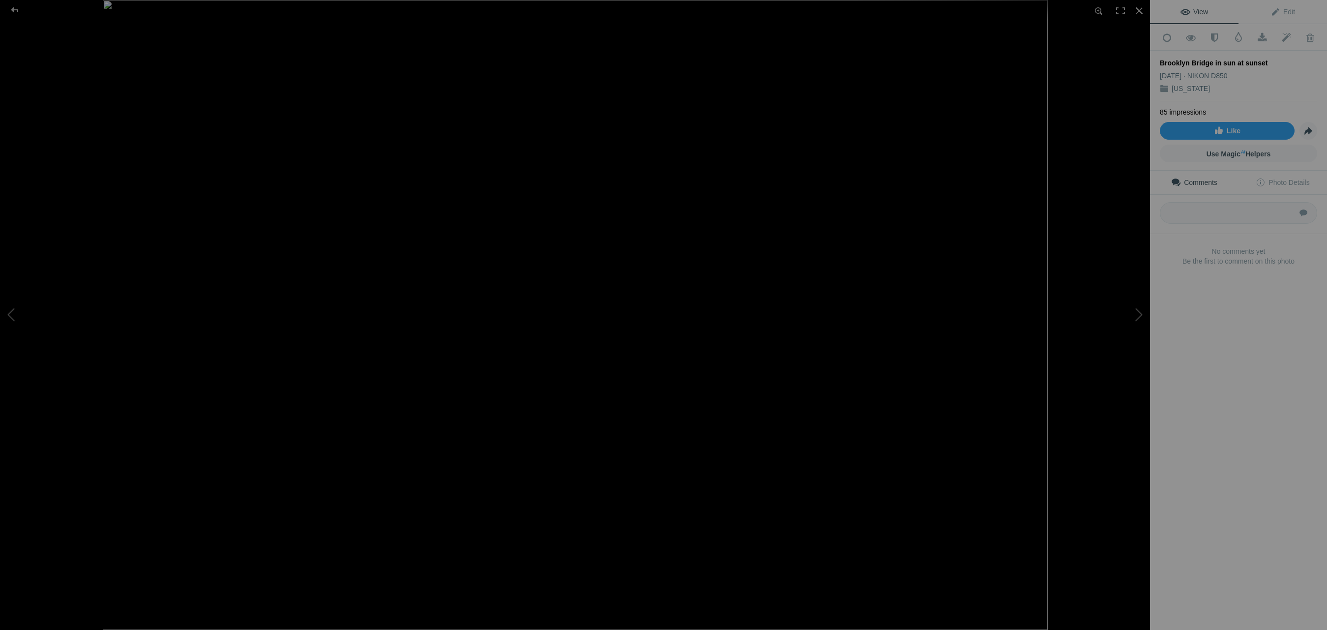
drag, startPoint x: 1258, startPoint y: 60, endPoint x: 1159, endPoint y: 64, distance: 98.9
click at [1159, 64] on div "Add to Quick Collection Remove from Quick Collection Hide from Public View Unhi…" at bounding box center [1238, 161] width 177 height 274
click at [1174, 58] on div "Brooklyn Bridge in sun at sunset" at bounding box center [1237, 63] width 157 height 10
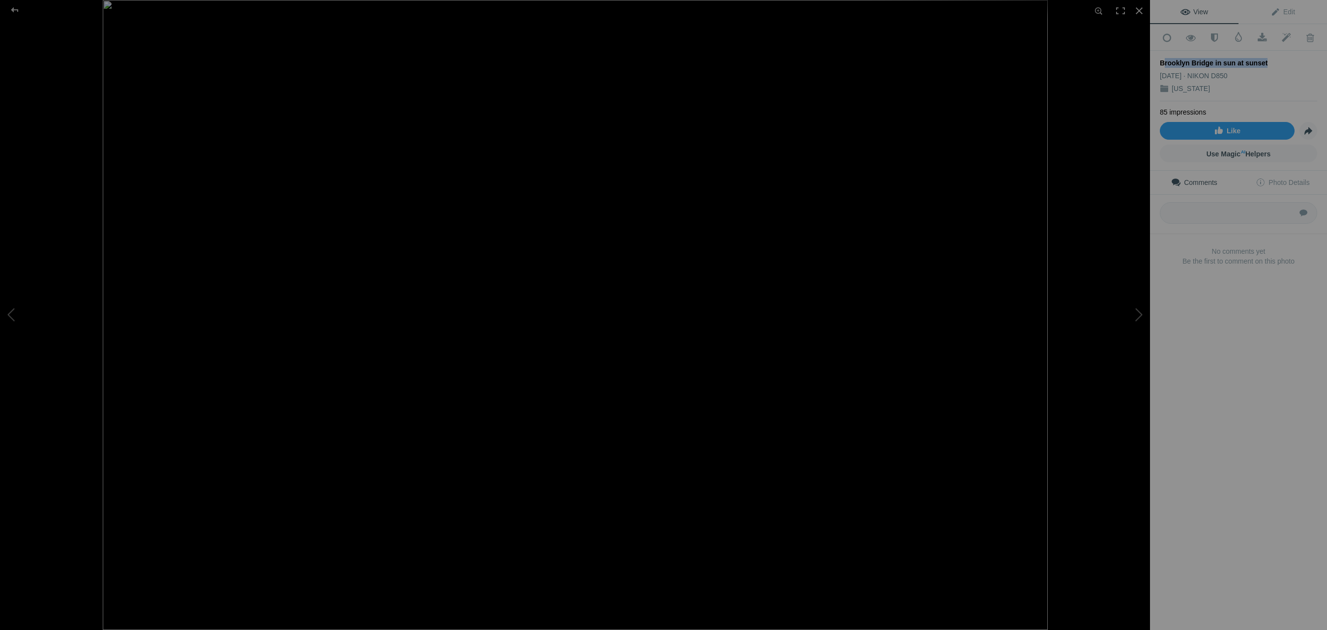
copy div "Brooklyn Bridge in sun at sunset"
click at [1286, 10] on span "Edit" at bounding box center [1282, 12] width 25 height 8
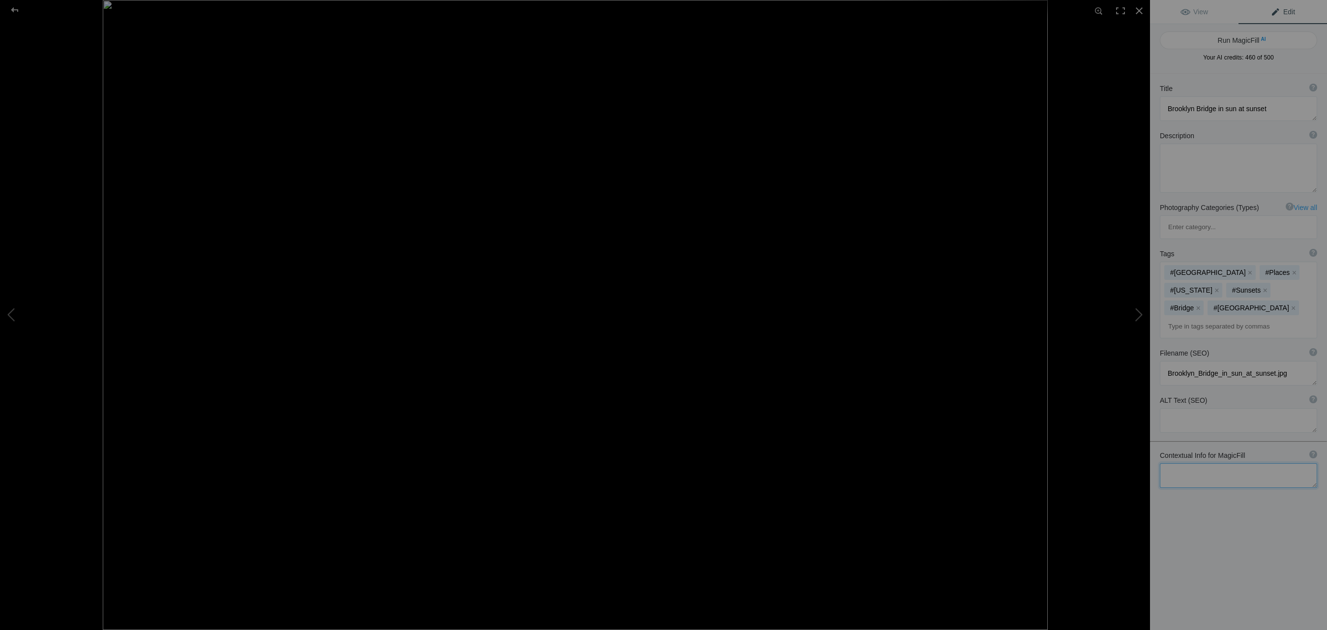
click at [1238, 463] on textarea at bounding box center [1237, 475] width 157 height 25
paste textarea "Brooklyn Bridge in sun at sunset"
type textarea "Brooklyn Bridge in sun at sunset End of Autumn Glorious sunset Taken from the M…"
click at [1244, 37] on button "Run MagicFill AI" at bounding box center [1237, 40] width 157 height 18
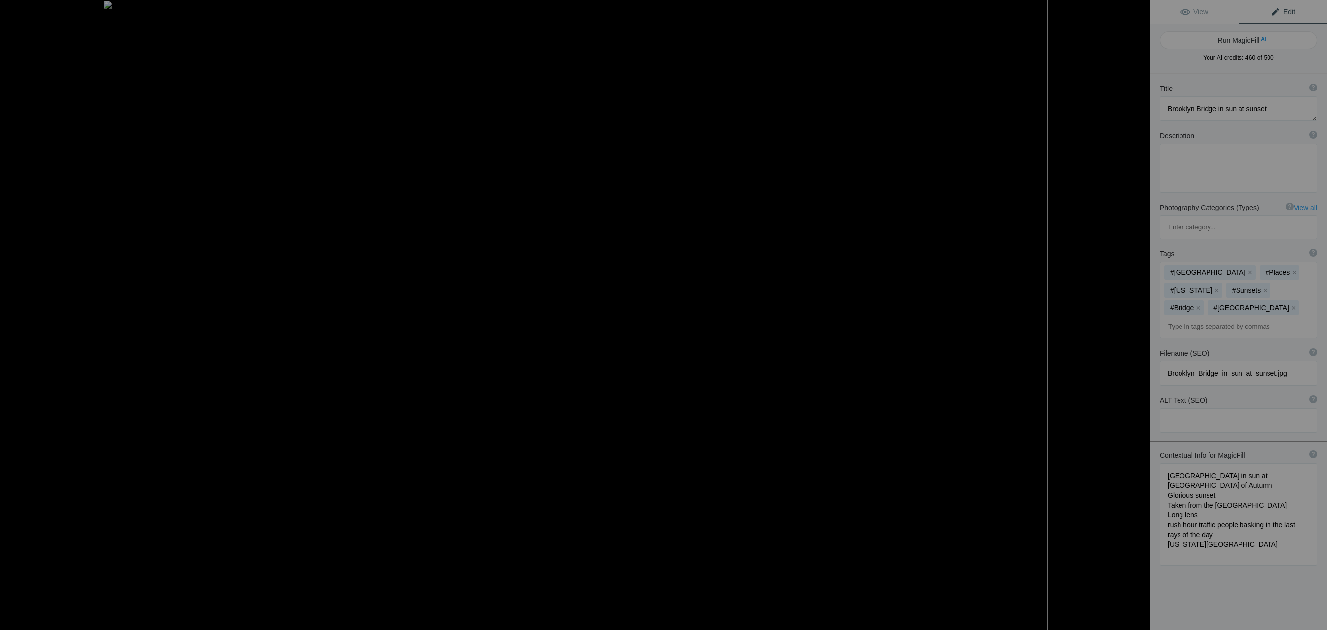
type textarea "Stunning Sunset Over Brooklyn Bridge: Autumn Evening in New York"
type textarea "Experience the breathtaking beauty of the Brooklyn Bridge as it basks in the wa…"
type textarea "brooklyn-bridge-sunset-autumn.jpg"
type textarea "Sunset view of the Brooklyn Bridge with vibrant autumn colors, captured from th…"
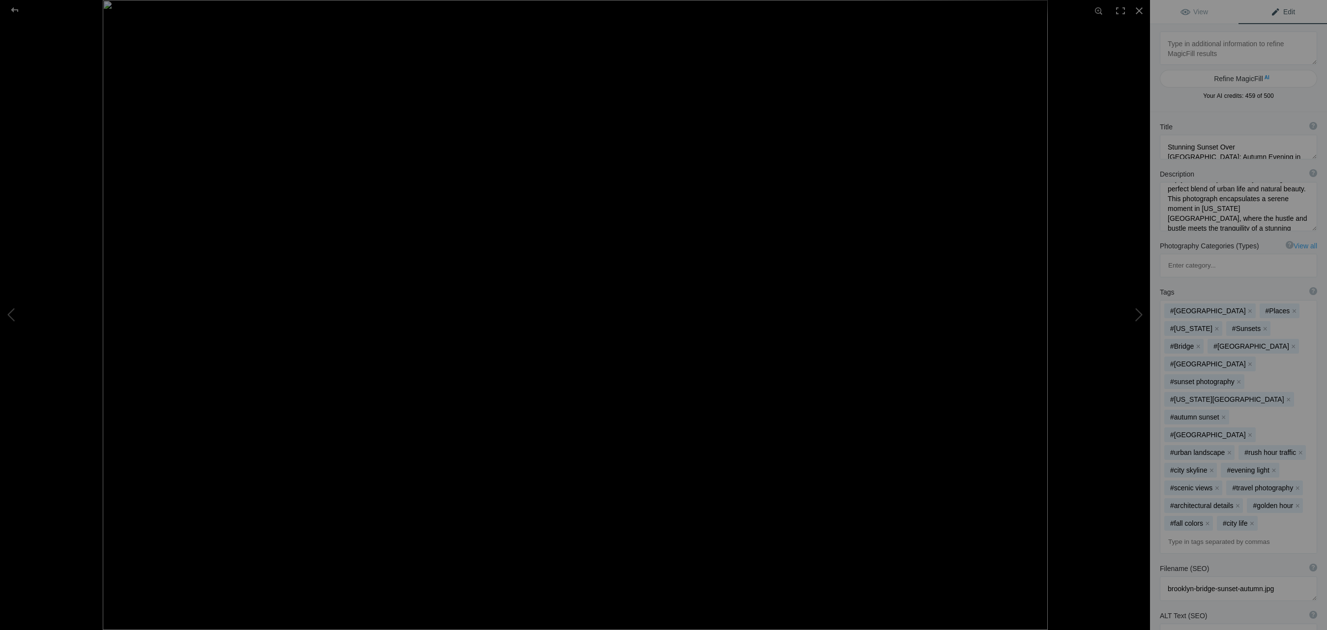
scroll to position [84, 0]
click at [15, 9] on div at bounding box center [14, 10] width 35 height 20
